Goal: Transaction & Acquisition: Purchase product/service

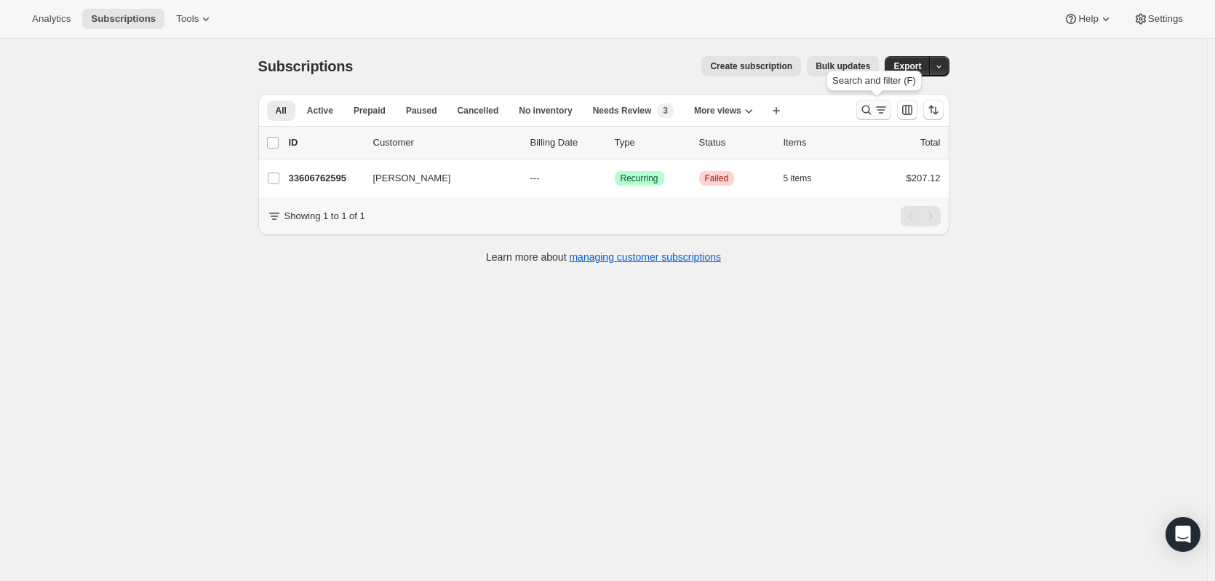
click at [870, 109] on icon "Search and filter results" at bounding box center [867, 110] width 15 height 15
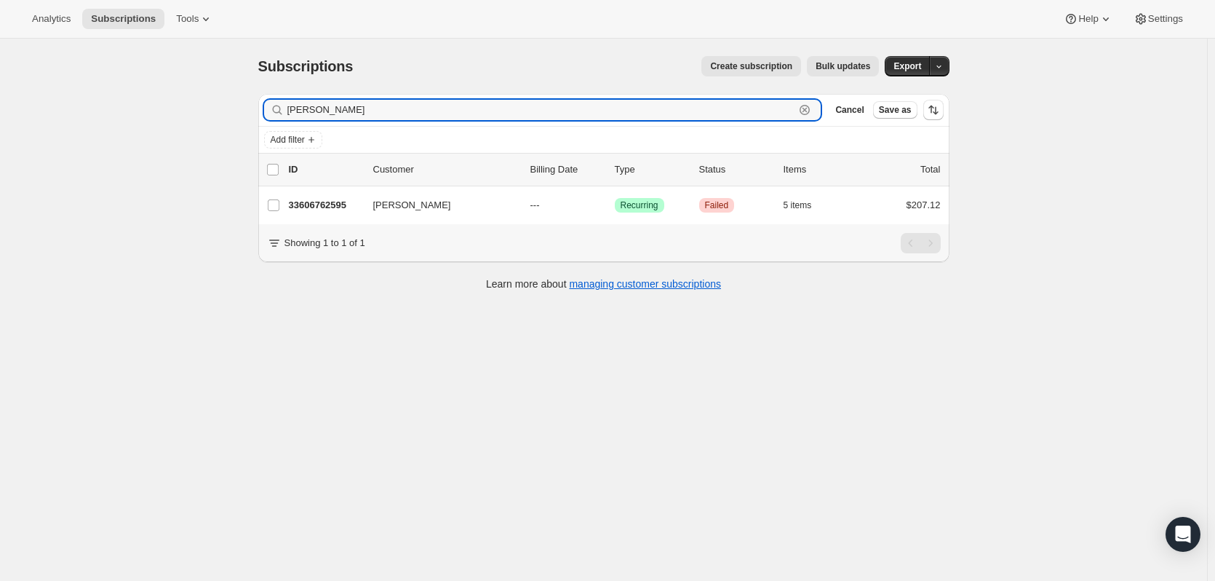
click at [812, 106] on icon "button" at bounding box center [805, 110] width 15 height 15
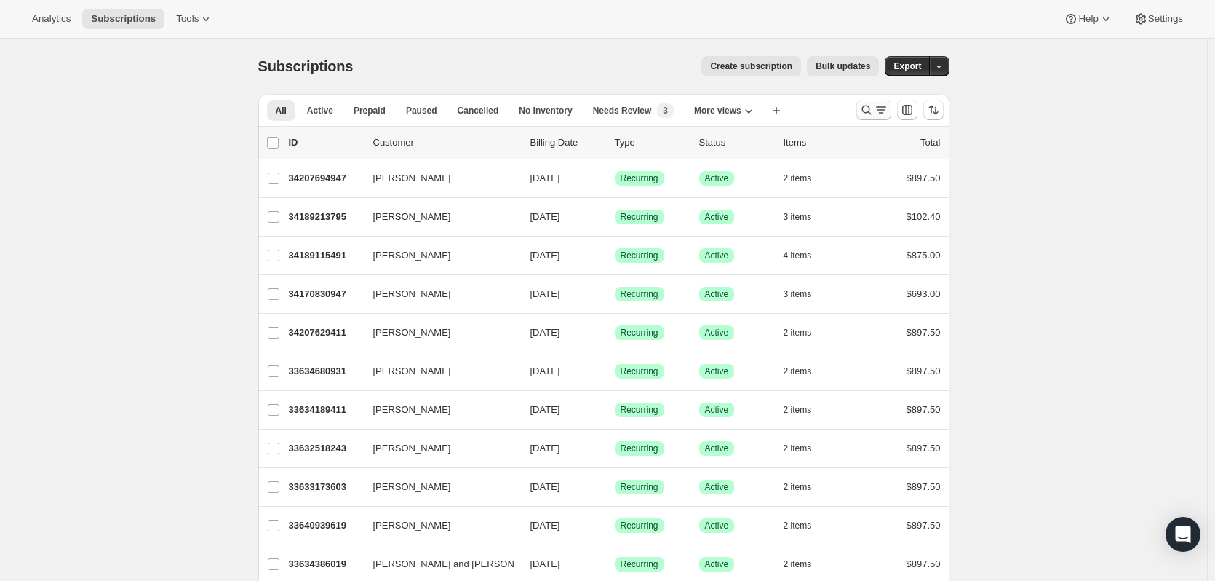
click at [868, 107] on icon "Search and filter results" at bounding box center [867, 110] width 15 height 15
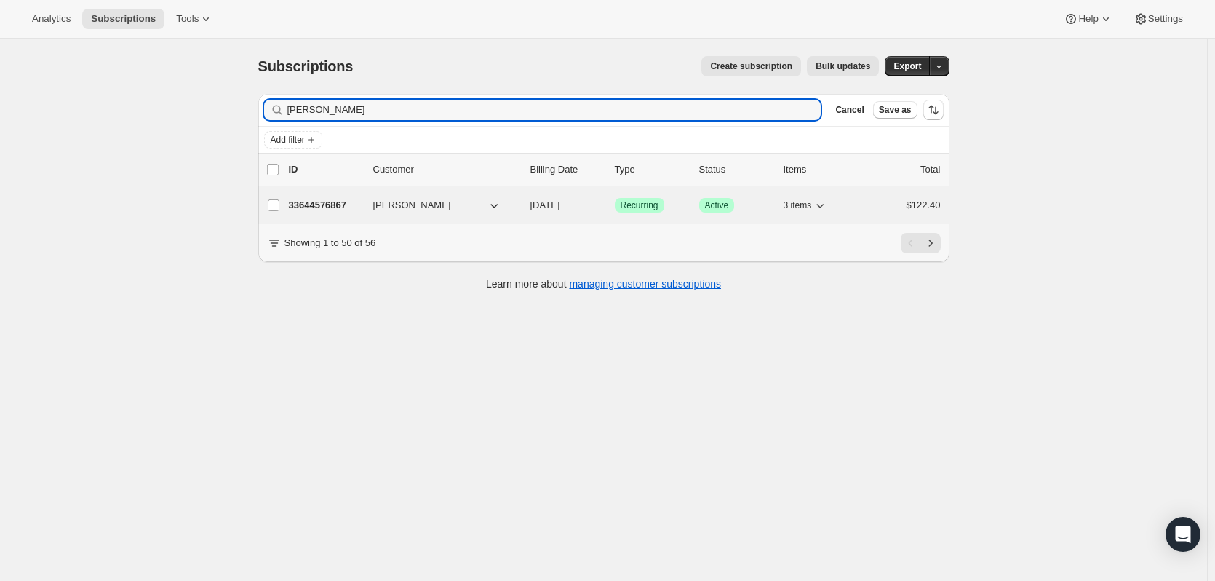
type input "[PERSON_NAME]"
click at [327, 197] on div "33644576867 [PERSON_NAME] [DATE] Success Recurring Success Active 3 items $122.…" at bounding box center [615, 205] width 652 height 20
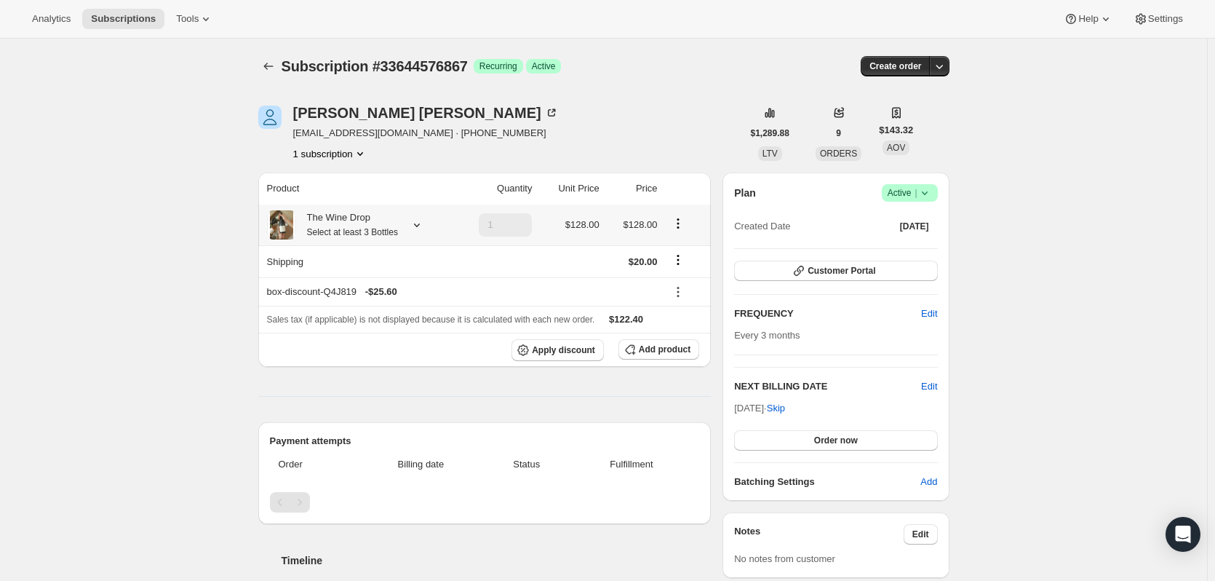
click at [421, 221] on icon at bounding box center [417, 225] width 15 height 15
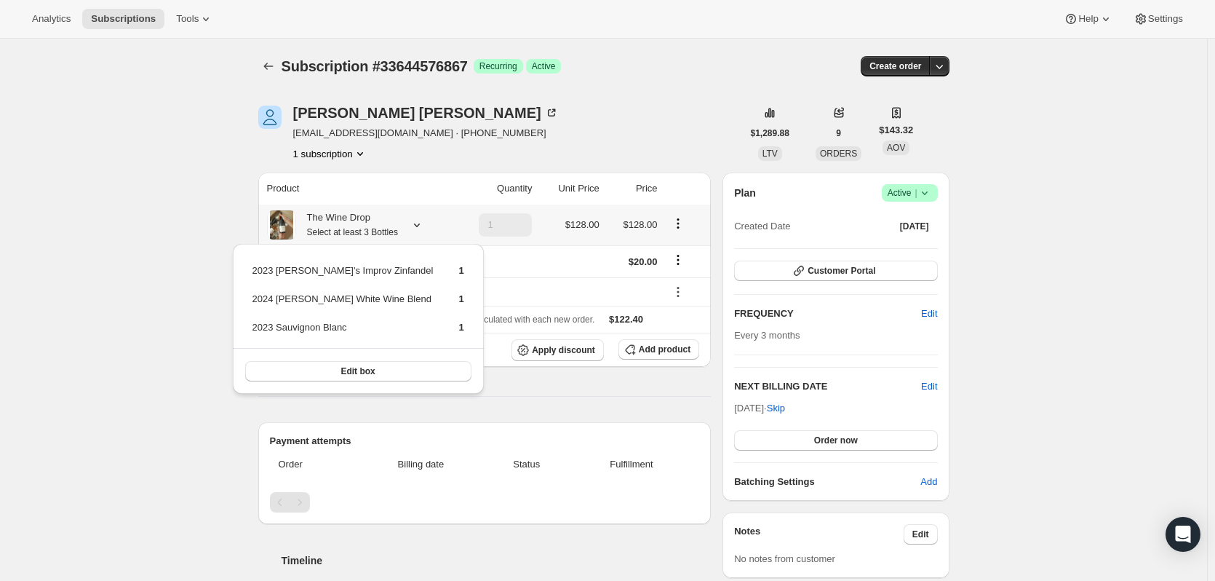
click at [397, 378] on button "Edit box" at bounding box center [358, 371] width 226 height 20
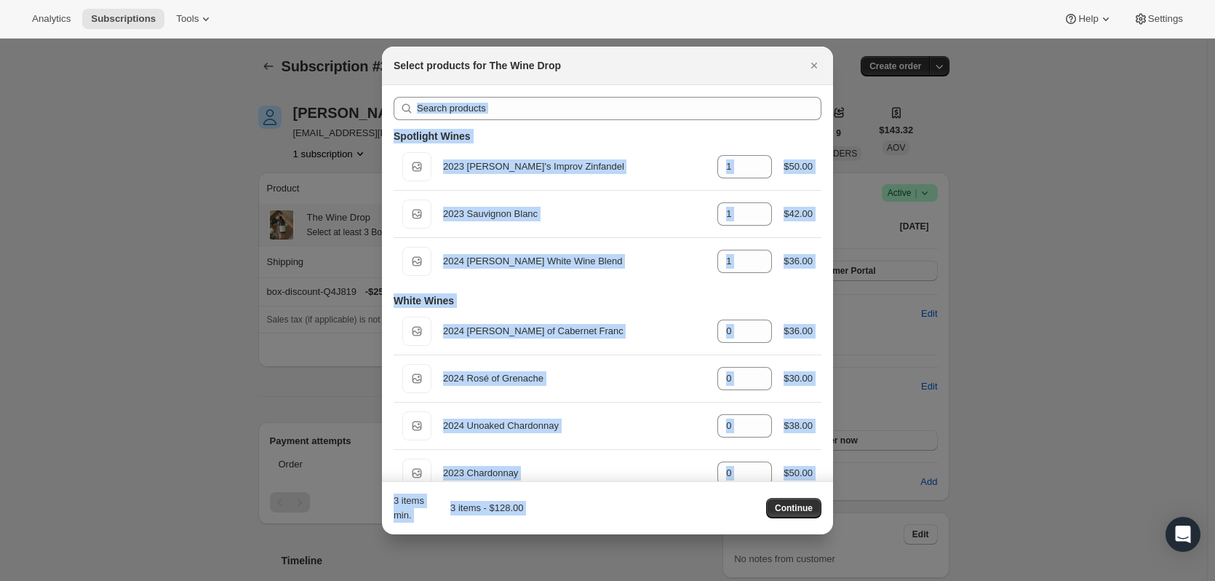
drag, startPoint x: 595, startPoint y: 69, endPoint x: 369, endPoint y: 86, distance: 227.0
click at [591, 60] on div "Select products for The Wine Drop" at bounding box center [595, 65] width 402 height 15
click at [779, 66] on div "Select products for The Wine Drop" at bounding box center [595, 65] width 402 height 15
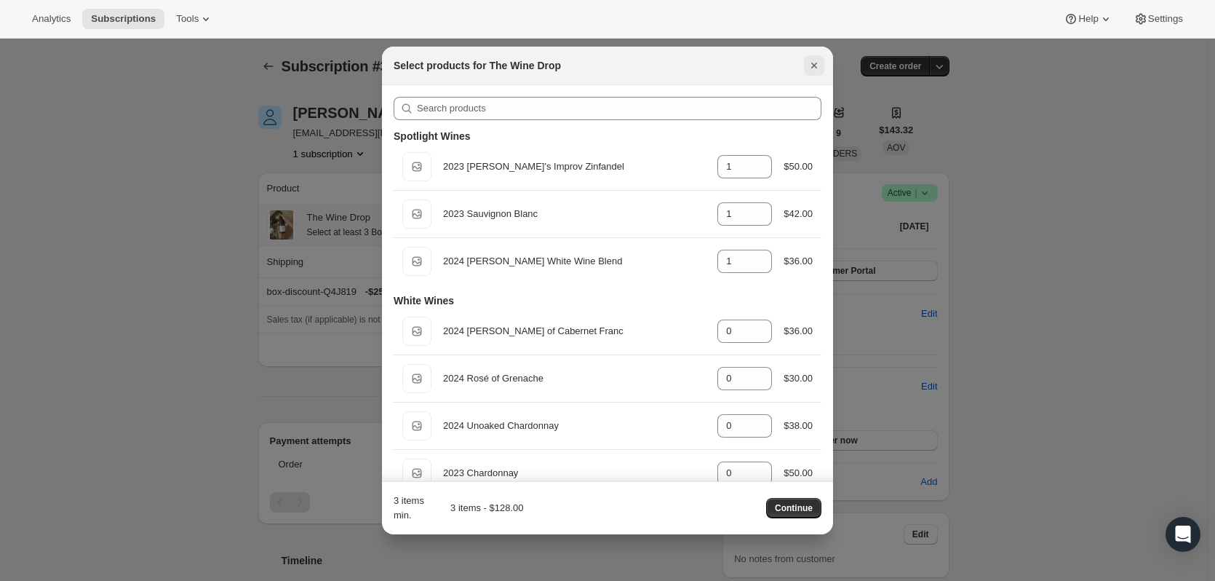
click at [809, 67] on icon "Close" at bounding box center [814, 65] width 15 height 15
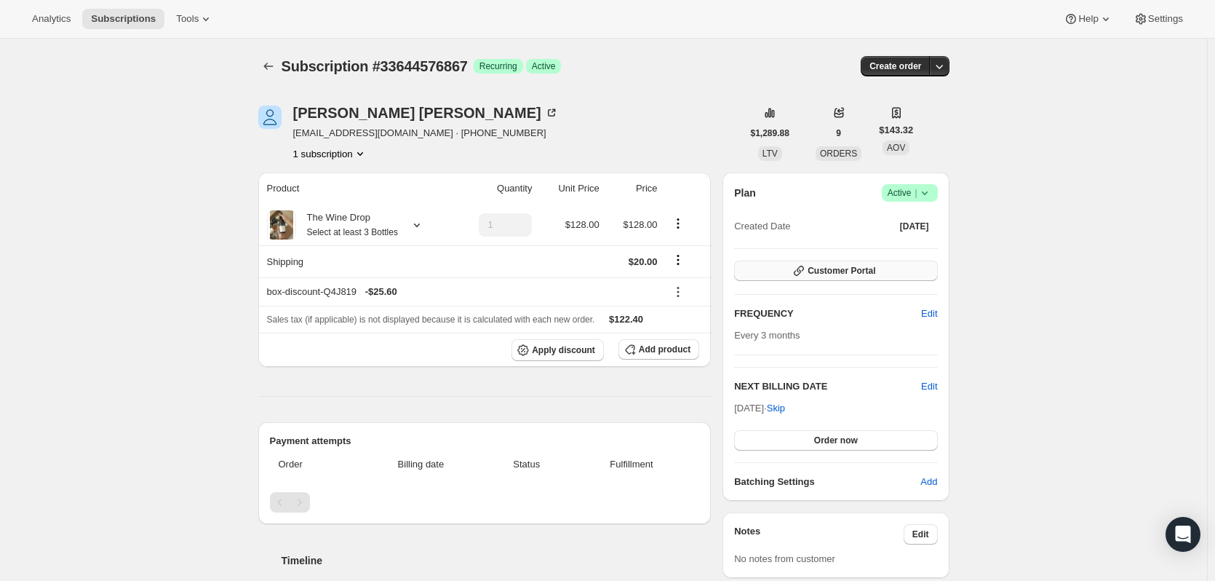
click at [885, 277] on button "Customer Portal" at bounding box center [835, 271] width 203 height 20
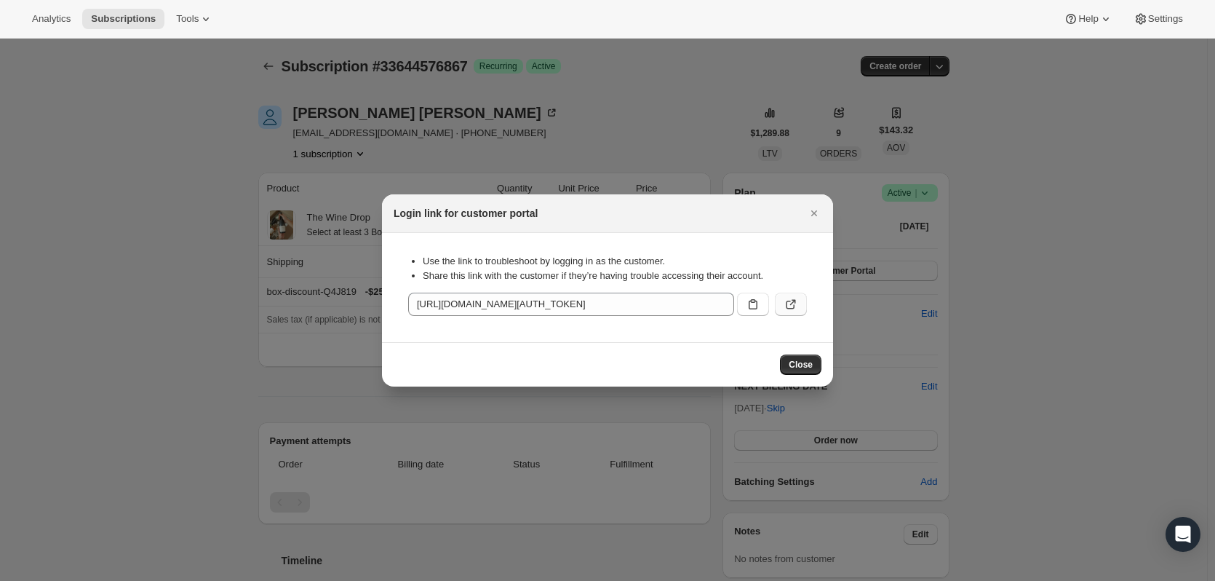
click at [791, 307] on icon ":rcd:" at bounding box center [791, 304] width 15 height 15
click at [817, 357] on button "Close" at bounding box center [800, 364] width 41 height 20
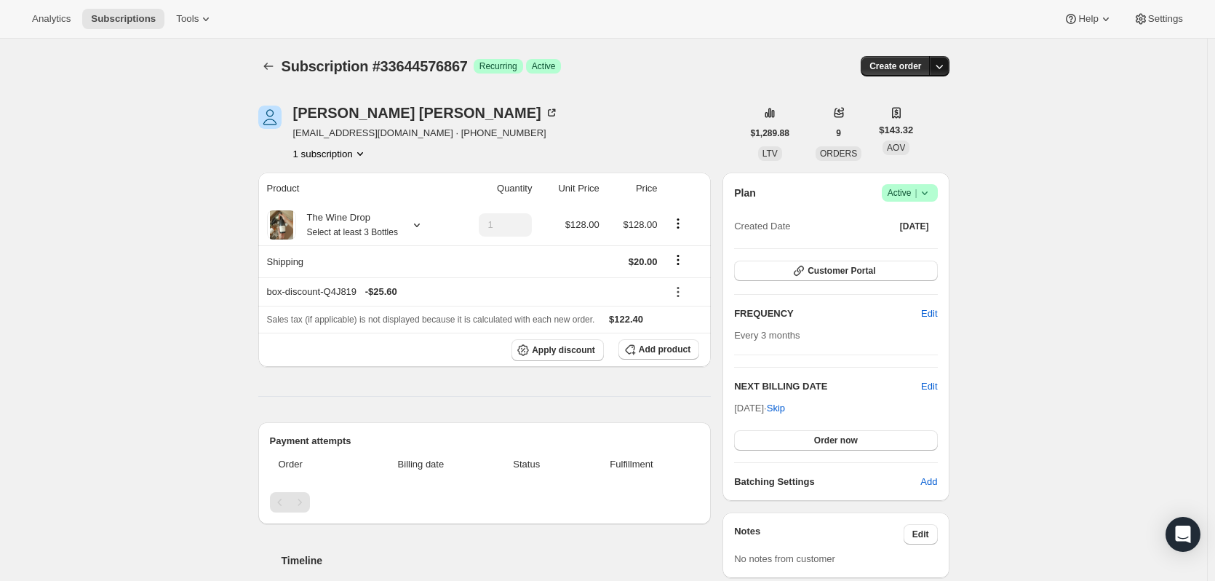
click at [947, 61] on icon "button" at bounding box center [939, 66] width 15 height 15
click at [906, 123] on span "Create custom one-time order" at bounding box center [882, 121] width 126 height 11
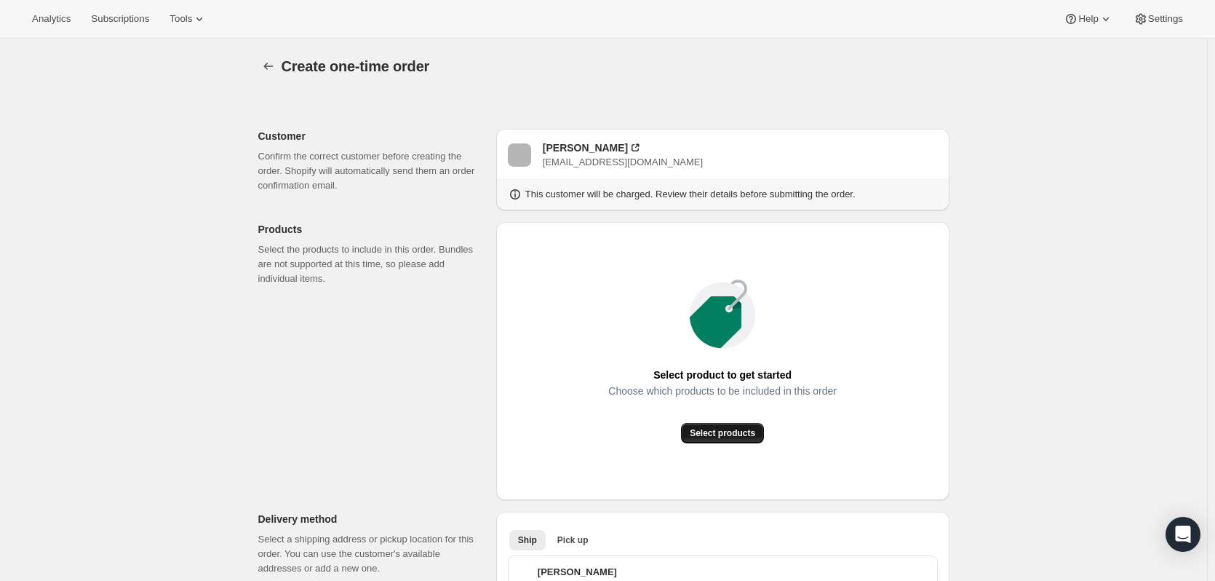
click at [725, 426] on button "Select products" at bounding box center [722, 433] width 83 height 20
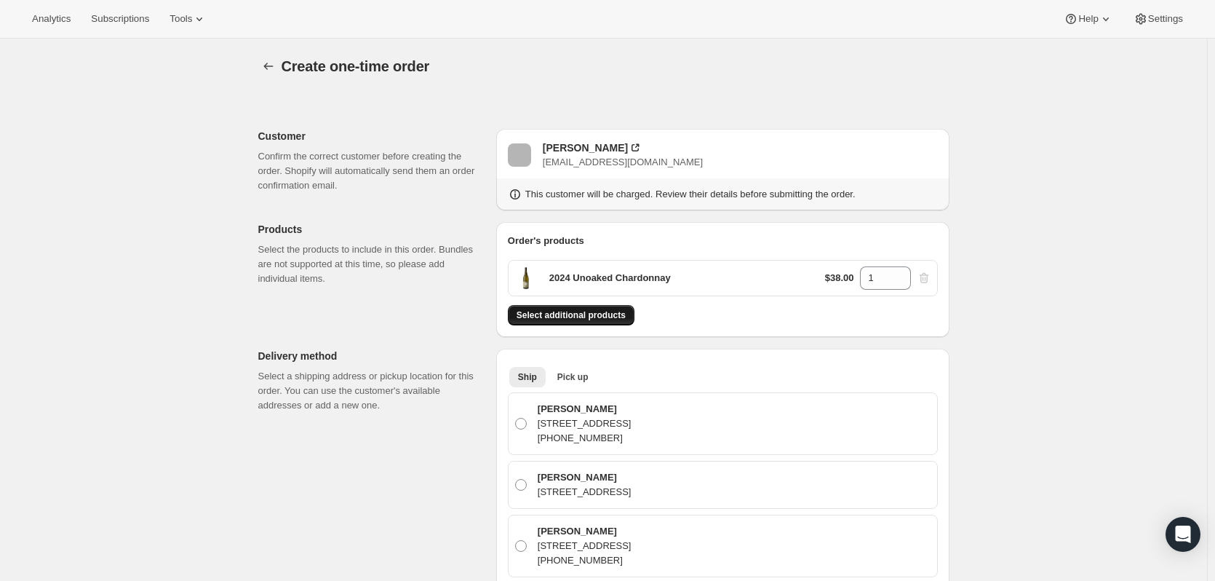
click at [605, 318] on span "Select additional products" at bounding box center [571, 315] width 109 height 12
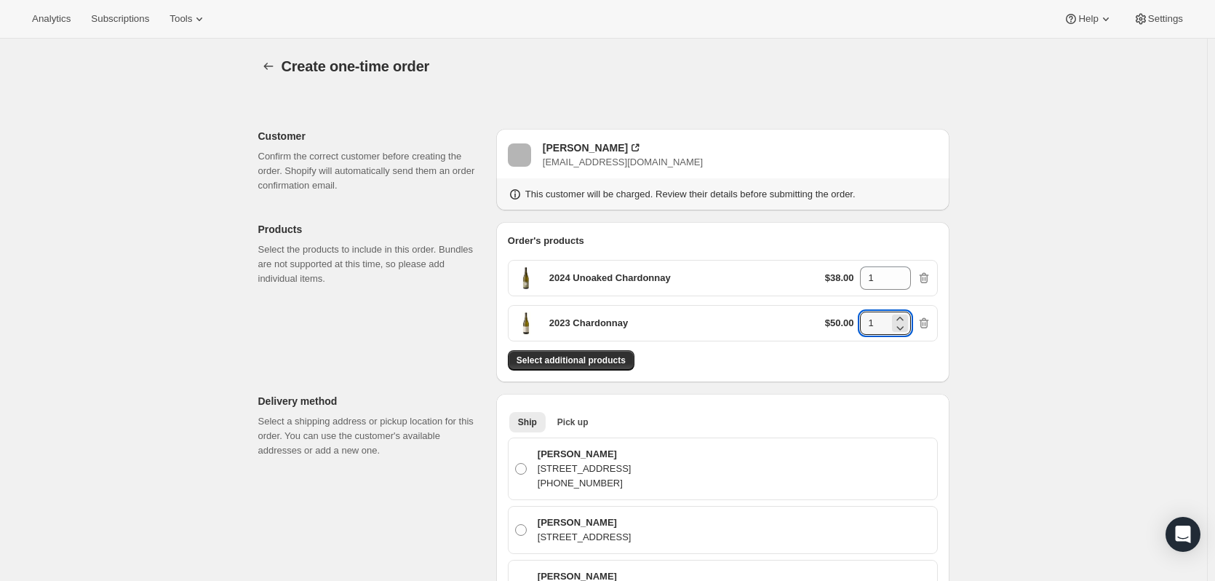
drag, startPoint x: 877, startPoint y: 323, endPoint x: 843, endPoint y: 325, distance: 34.2
click at [844, 324] on div "$50.00 1" at bounding box center [878, 322] width 106 height 23
type input "2"
click at [576, 357] on span "Select additional products" at bounding box center [571, 360] width 109 height 12
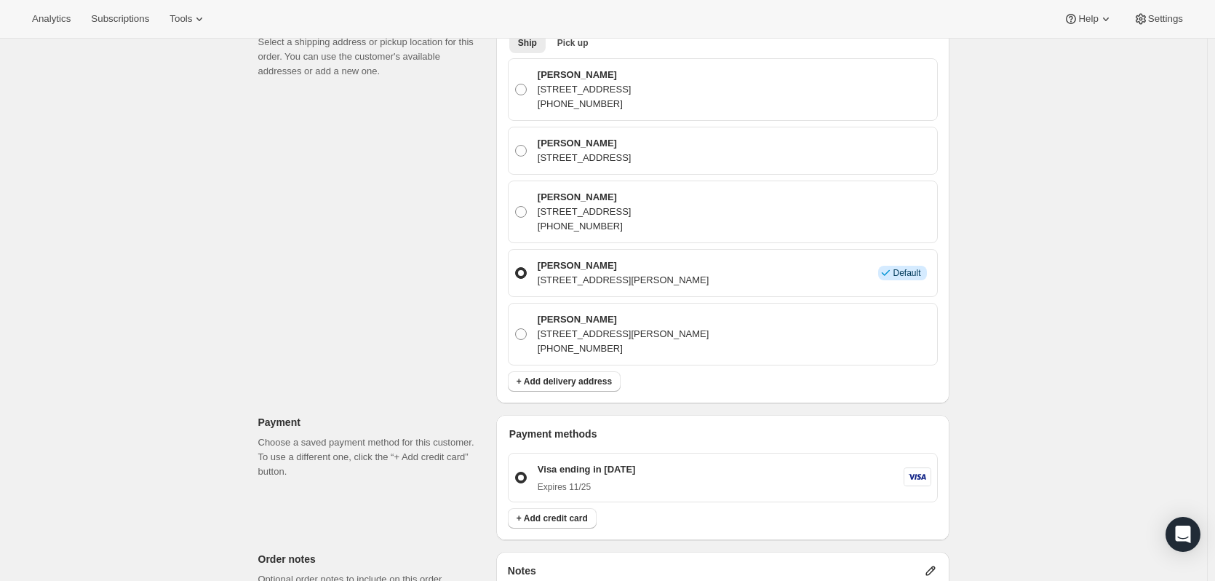
scroll to position [437, 0]
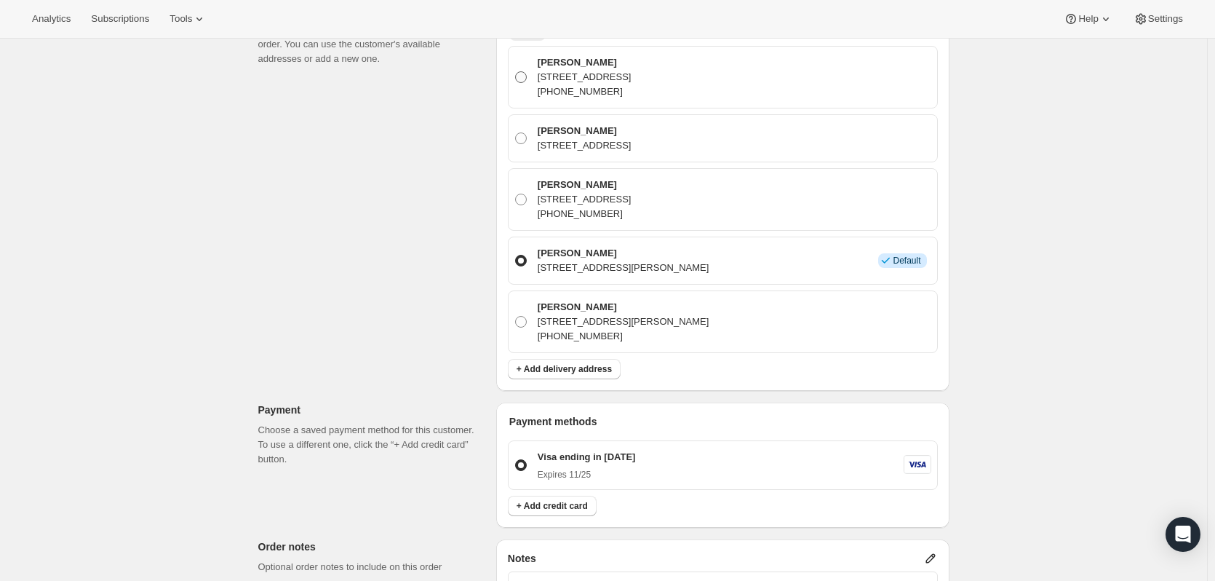
click at [524, 75] on span at bounding box center [521, 77] width 12 height 12
click at [516, 72] on input "[PERSON_NAME] [STREET_ADDRESS] [PHONE_NUMBER]" at bounding box center [515, 71] width 1 height 1
radio input "true"
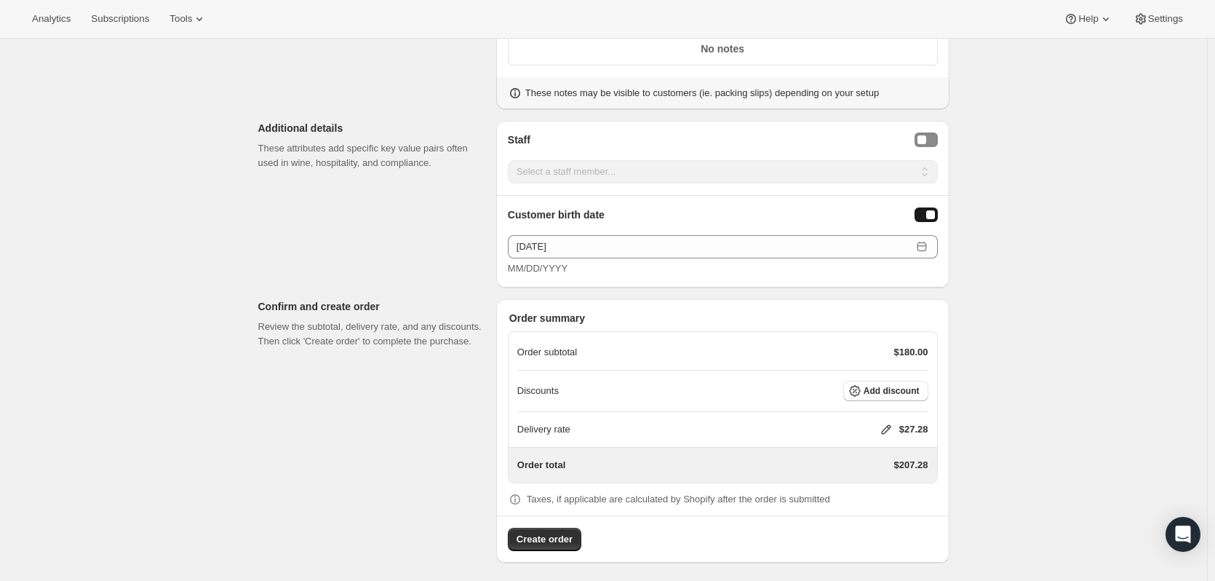
scroll to position [980, 0]
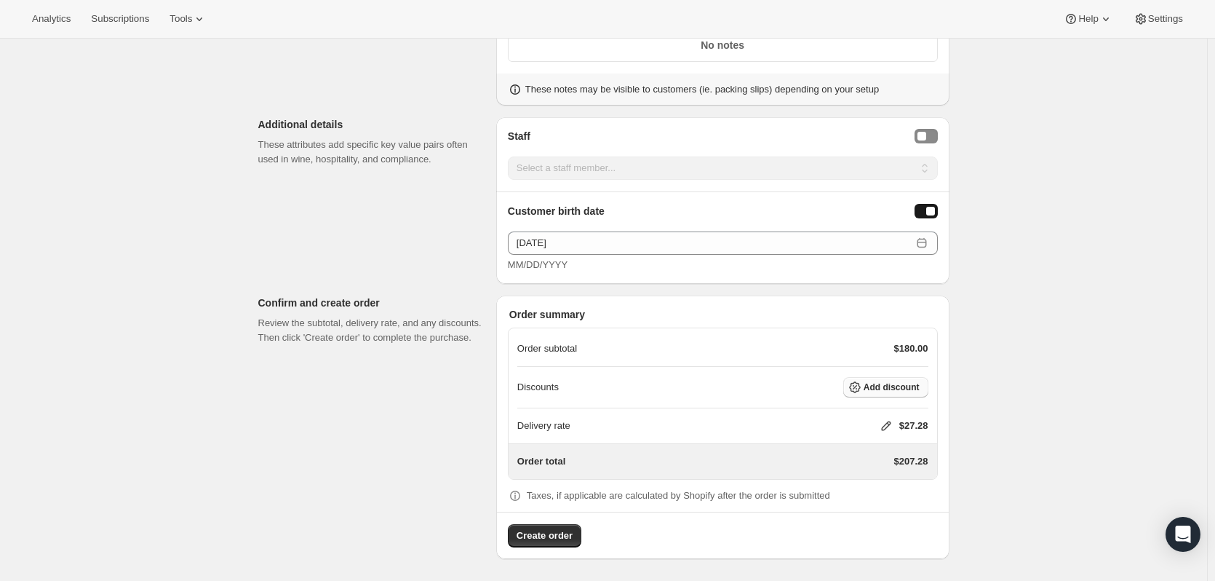
click at [916, 390] on span "Add discount" at bounding box center [892, 387] width 56 height 12
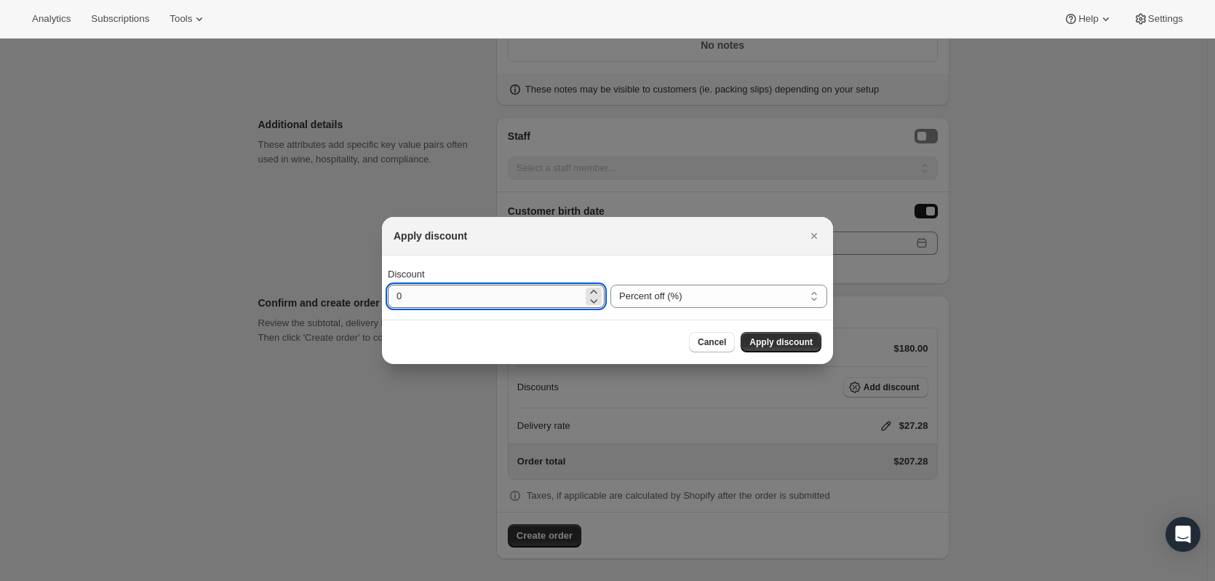
click at [496, 304] on input "0" at bounding box center [485, 296] width 195 height 23
type input "20"
click at [779, 342] on span "Apply discount" at bounding box center [781, 342] width 63 height 12
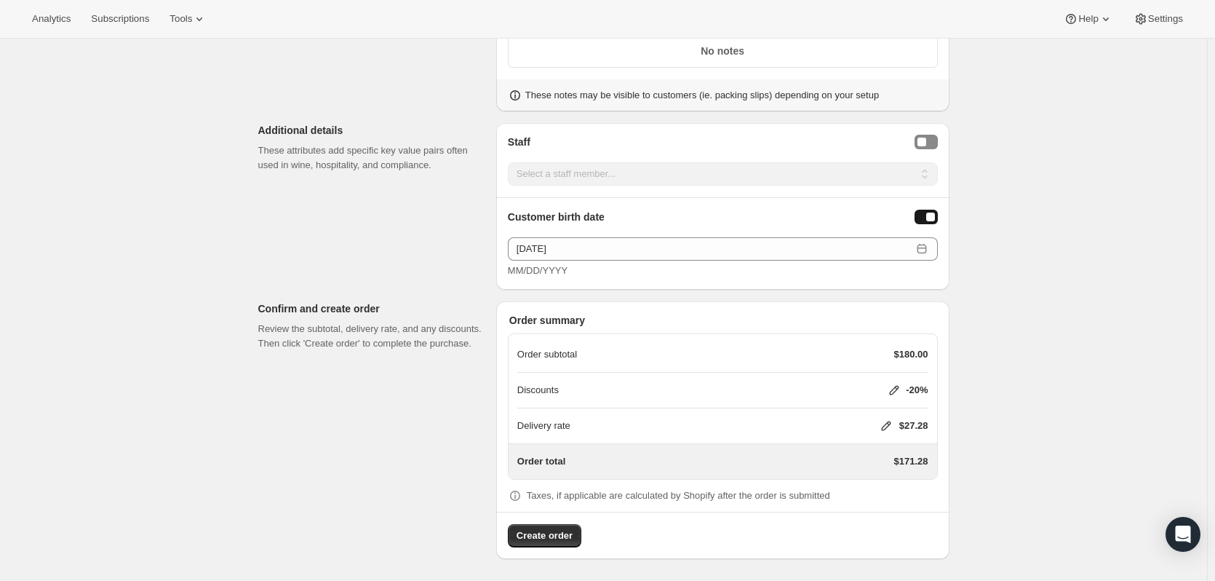
click at [885, 423] on icon at bounding box center [886, 425] width 15 height 15
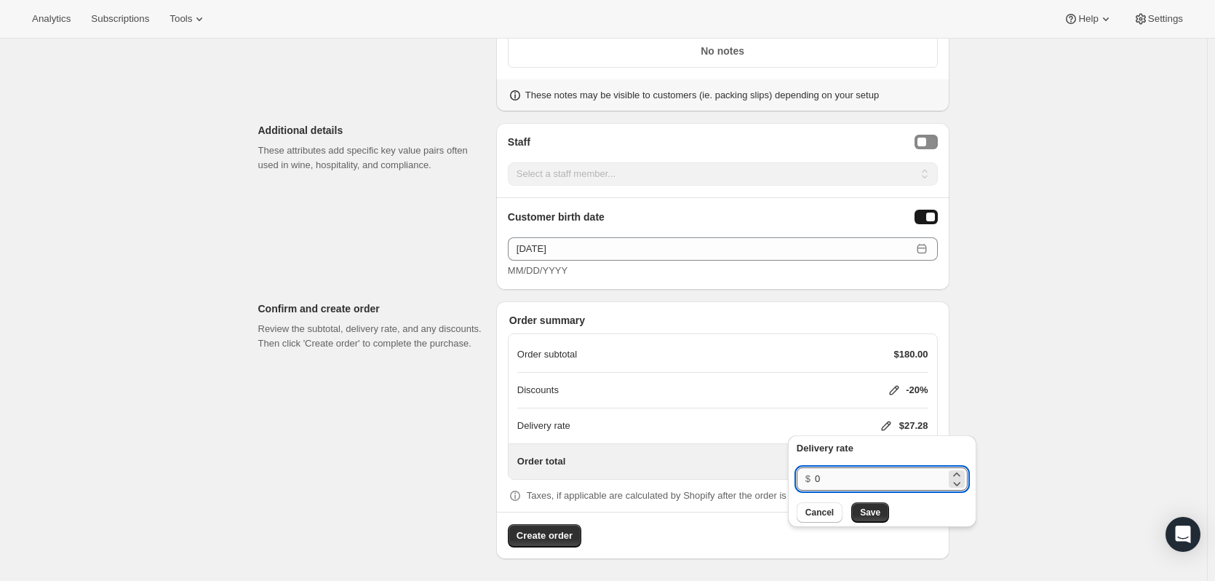
click at [836, 475] on input "0" at bounding box center [880, 478] width 131 height 23
drag, startPoint x: 835, startPoint y: 476, endPoint x: 802, endPoint y: 477, distance: 32.8
click at [809, 476] on div "$ 0" at bounding box center [882, 478] width 171 height 23
type input "20"
click at [870, 507] on button "Save" at bounding box center [871, 512] width 38 height 20
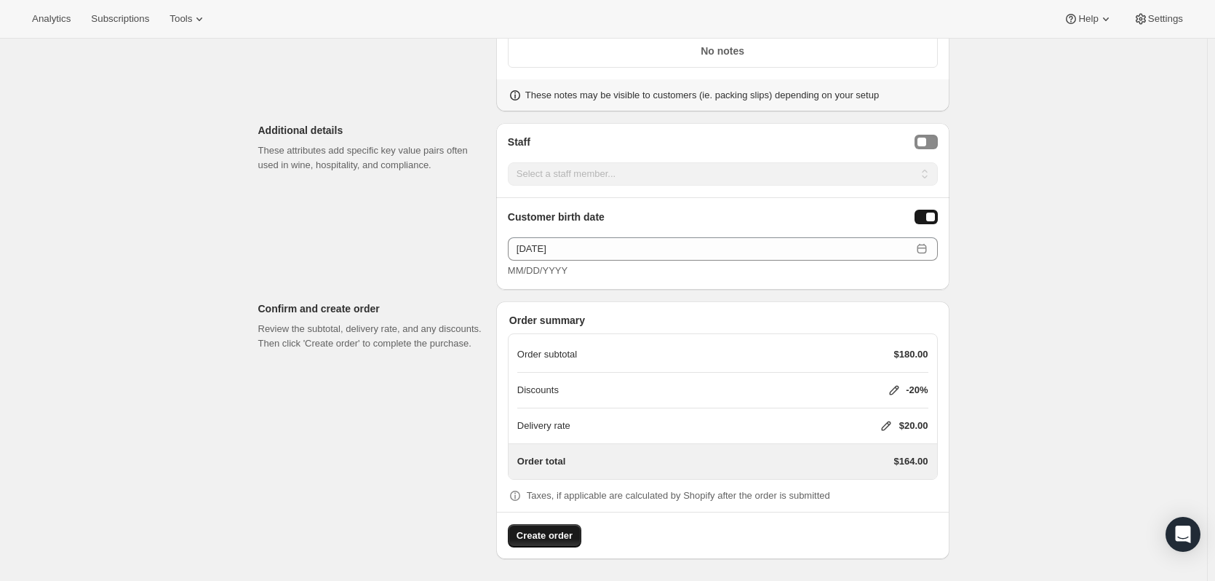
click at [560, 539] on span "Create order" at bounding box center [545, 535] width 56 height 15
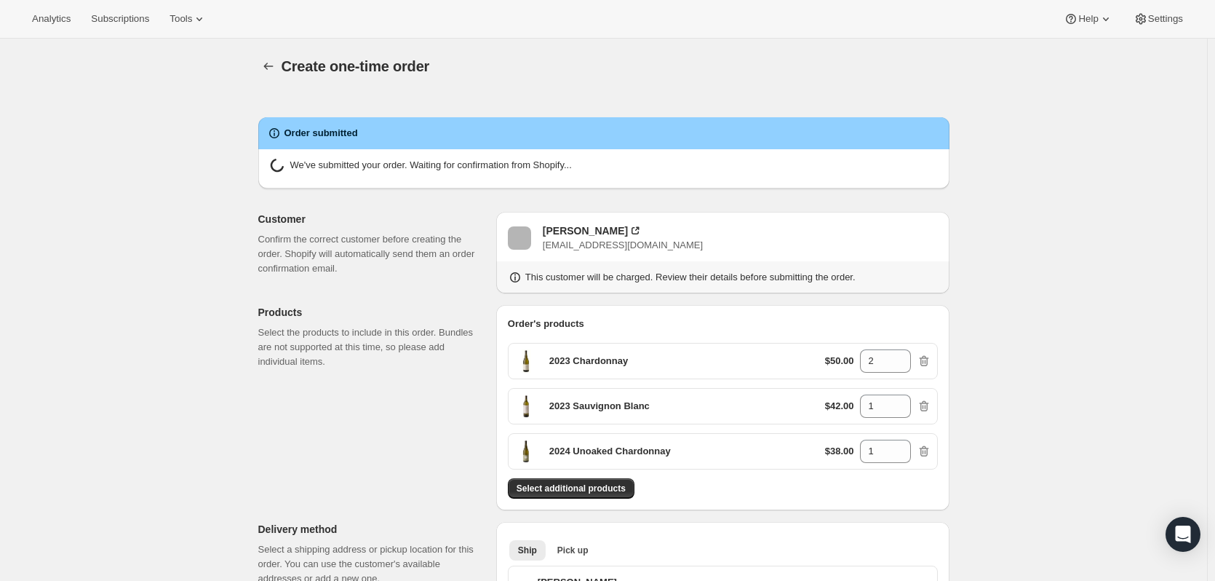
radio input "true"
